Goal: Information Seeking & Learning: Find specific fact

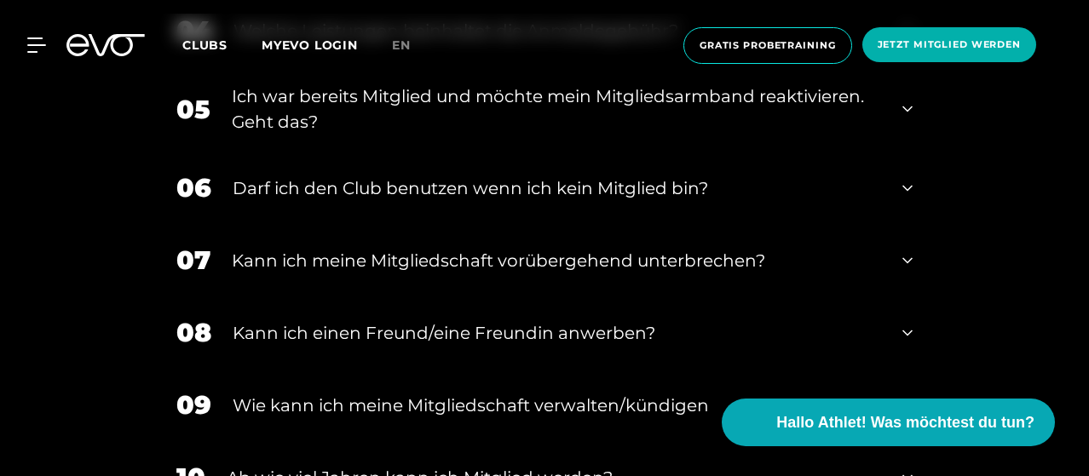
scroll to position [837, 0]
click at [472, 332] on div "Kann ich einen Freund/eine Freundin anwerben?" at bounding box center [557, 333] width 648 height 26
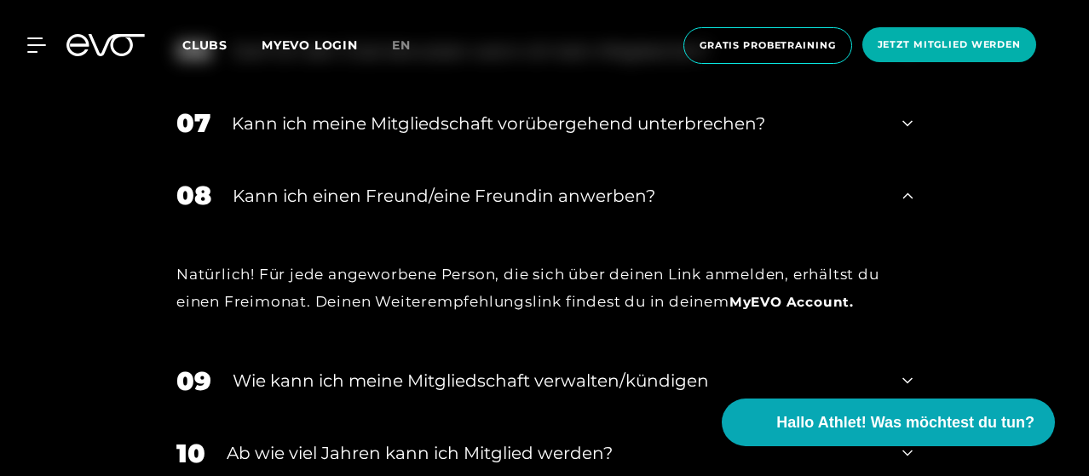
scroll to position [1140, 0]
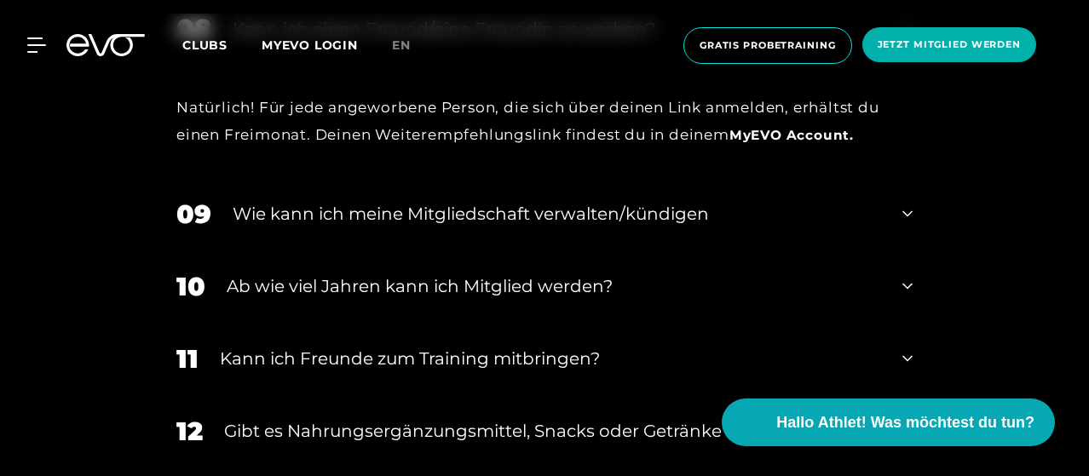
click at [472, 332] on div "11 Kann ich Freunde zum Training mitbringen?" at bounding box center [544, 359] width 770 height 72
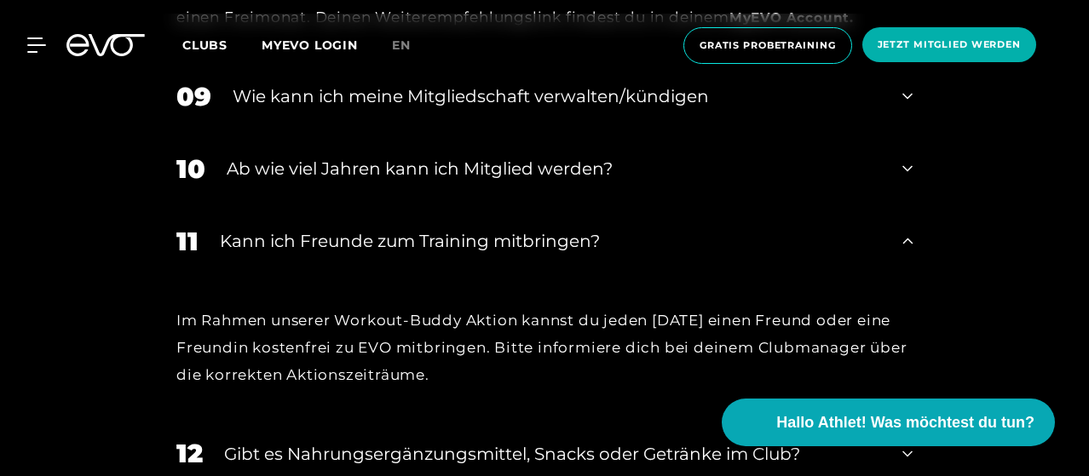
scroll to position [1259, 0]
click at [515, 382] on div "Im Rahmen unserer Workout-Buddy Aktion kannst du jeden [DATE] einen Freund oder…" at bounding box center [544, 347] width 736 height 83
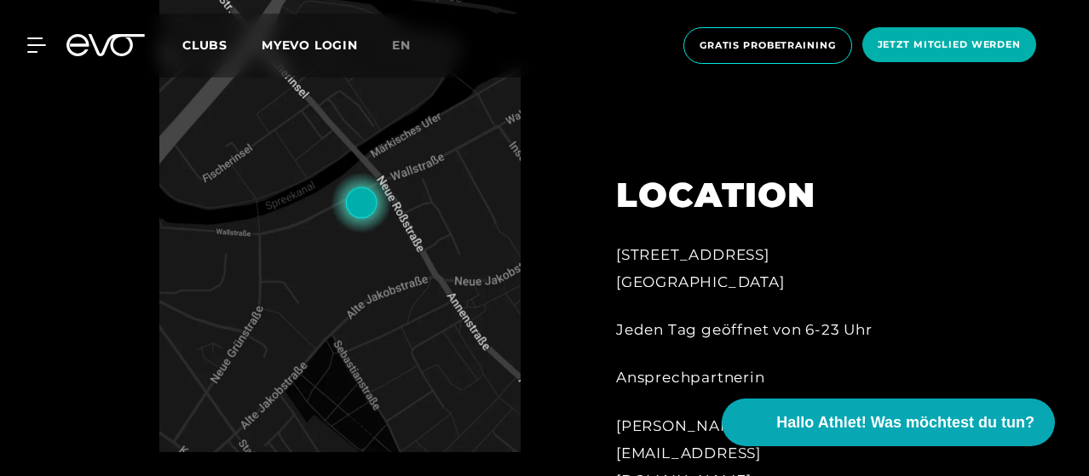
scroll to position [641, 0]
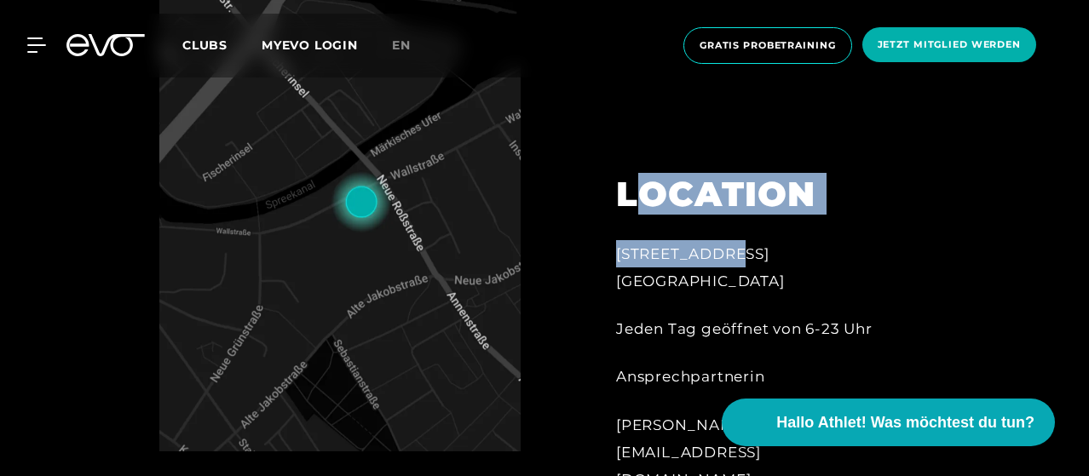
drag, startPoint x: 627, startPoint y: 197, endPoint x: 839, endPoint y: 216, distance: 212.2
click at [839, 216] on div "LOCATION Wallstraße 27 10179 Berlin Jeden Tag geöffnet von 6-23 Uhr Ansprechpar…" at bounding box center [755, 336] width 327 height 411
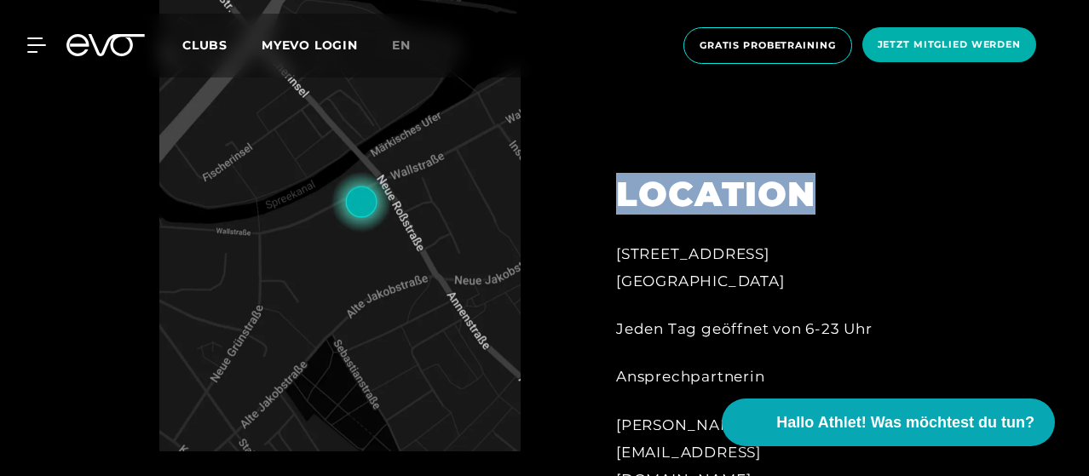
drag, startPoint x: 827, startPoint y: 214, endPoint x: 571, endPoint y: 190, distance: 256.8
click at [571, 190] on div "LOCATION Wallstraße 27 10179 Berlin Jeden Tag geöffnet von 6-23 Uhr Ansprechpar…" at bounding box center [749, 238] width 409 height 607
click at [571, 190] on div at bounding box center [569, 238] width 48 height 607
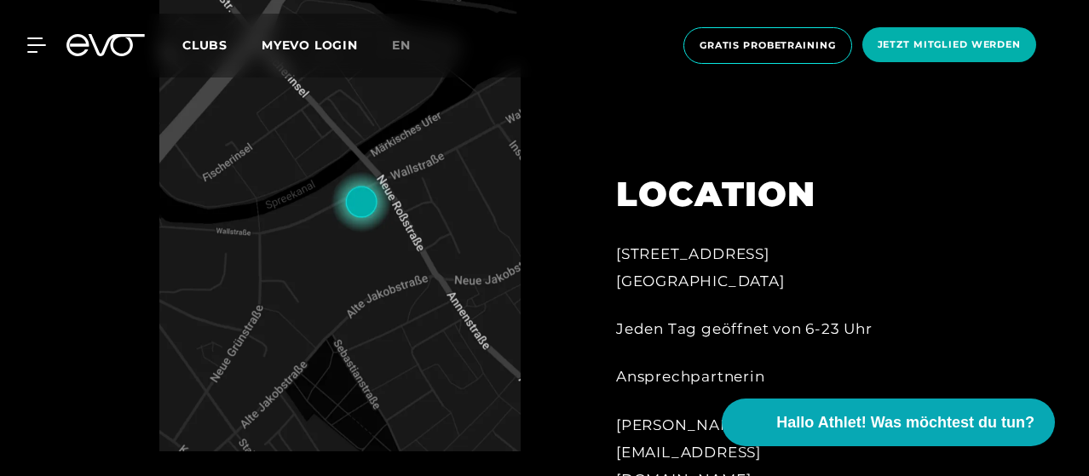
click at [612, 277] on div "LOCATION Wallstraße 27 10179 Berlin Jeden Tag geöffnet von 6-23 Uhr Ansprechpar…" at bounding box center [755, 336] width 327 height 411
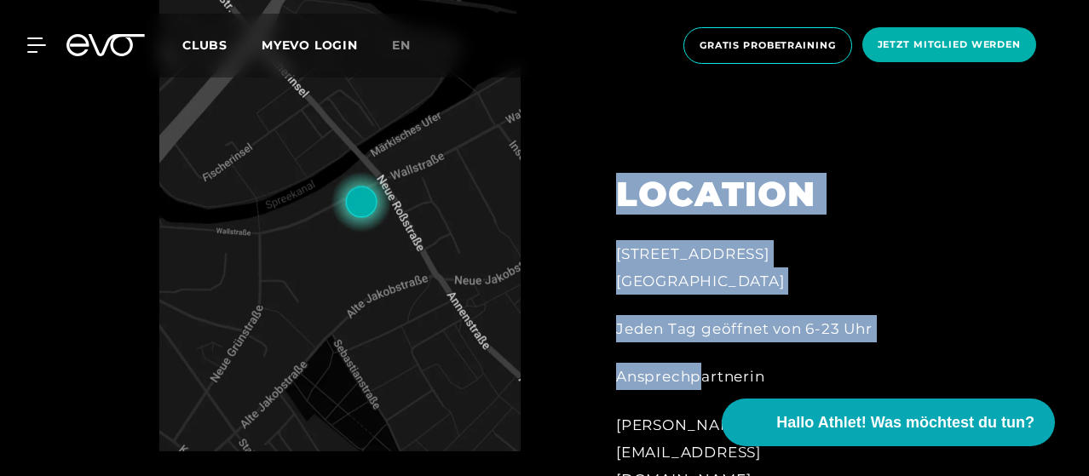
drag, startPoint x: 619, startPoint y: 180, endPoint x: 701, endPoint y: 377, distance: 213.5
click at [701, 377] on div "LOCATION Wallstraße 27 10179 Berlin Jeden Tag geöffnet von 6-23 Uhr Ansprechpar…" at bounding box center [755, 336] width 327 height 411
click at [851, 331] on div "Jeden Tag geöffnet von 6-23 Uhr" at bounding box center [756, 328] width 280 height 27
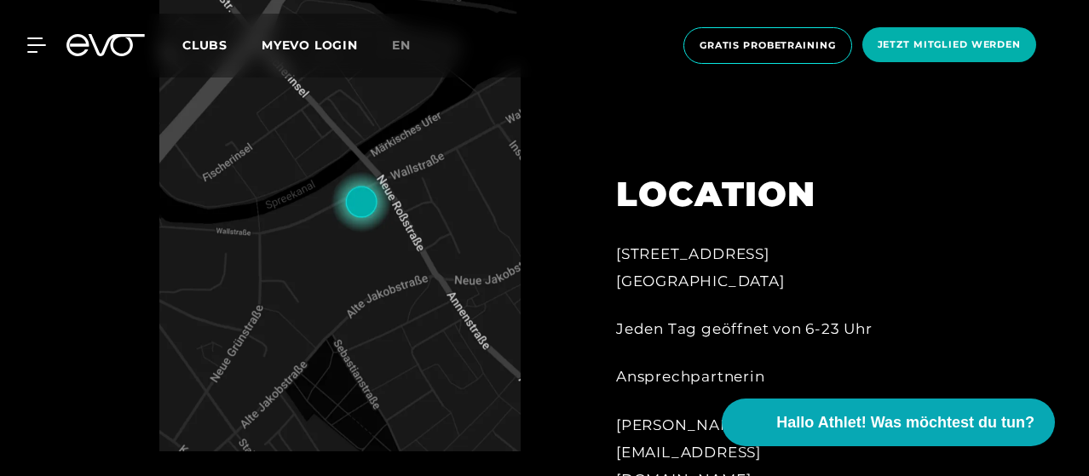
scroll to position [823, 0]
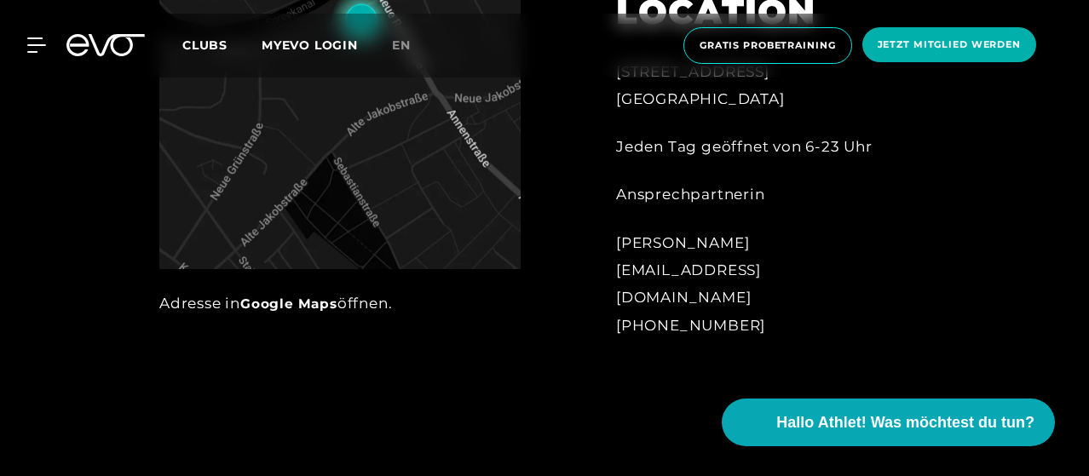
drag, startPoint x: 806, startPoint y: 313, endPoint x: 633, endPoint y: 152, distance: 236.4
click at [633, 152] on div "LOCATION Wallstraße 27 10179 Berlin Jeden Tag geöffnet von 6-23 Uhr Ansprechpar…" at bounding box center [755, 154] width 327 height 411
click at [630, 152] on div "Jeden Tag geöffnet von 6-23 Uhr" at bounding box center [756, 146] width 280 height 27
